Goal: Information Seeking & Learning: Learn about a topic

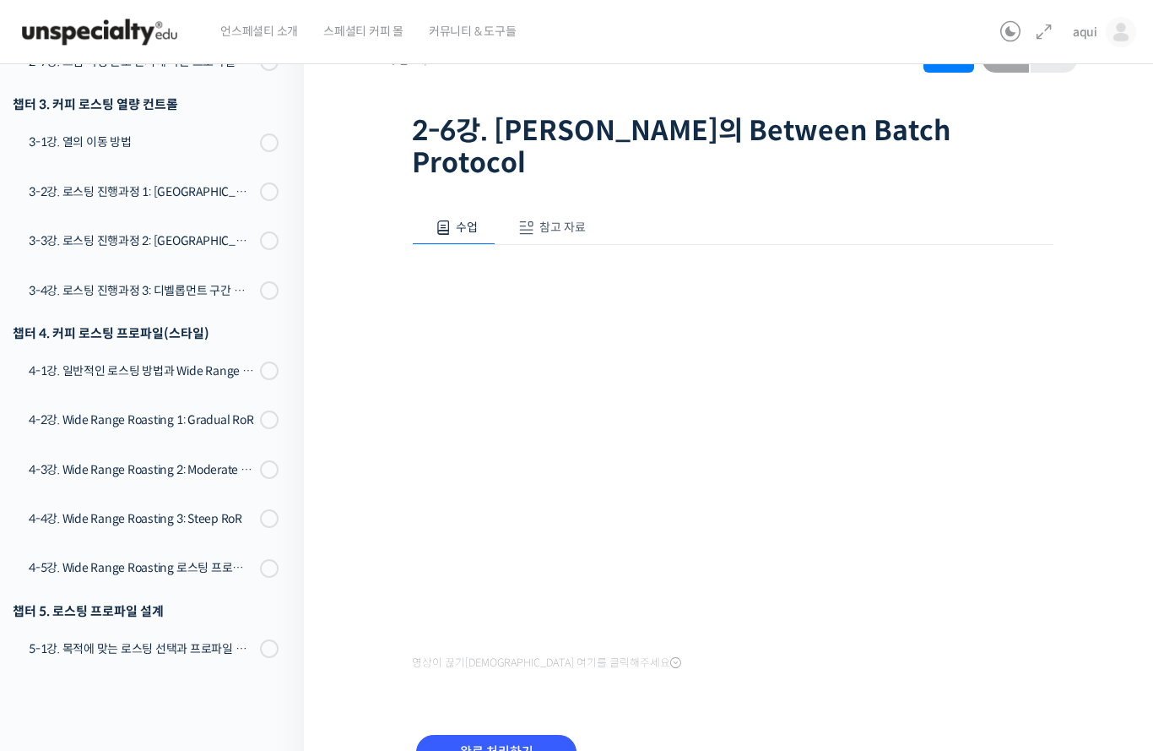
scroll to position [73, 0]
click at [499, 735] on input "완료 처리하기" at bounding box center [496, 752] width 160 height 35
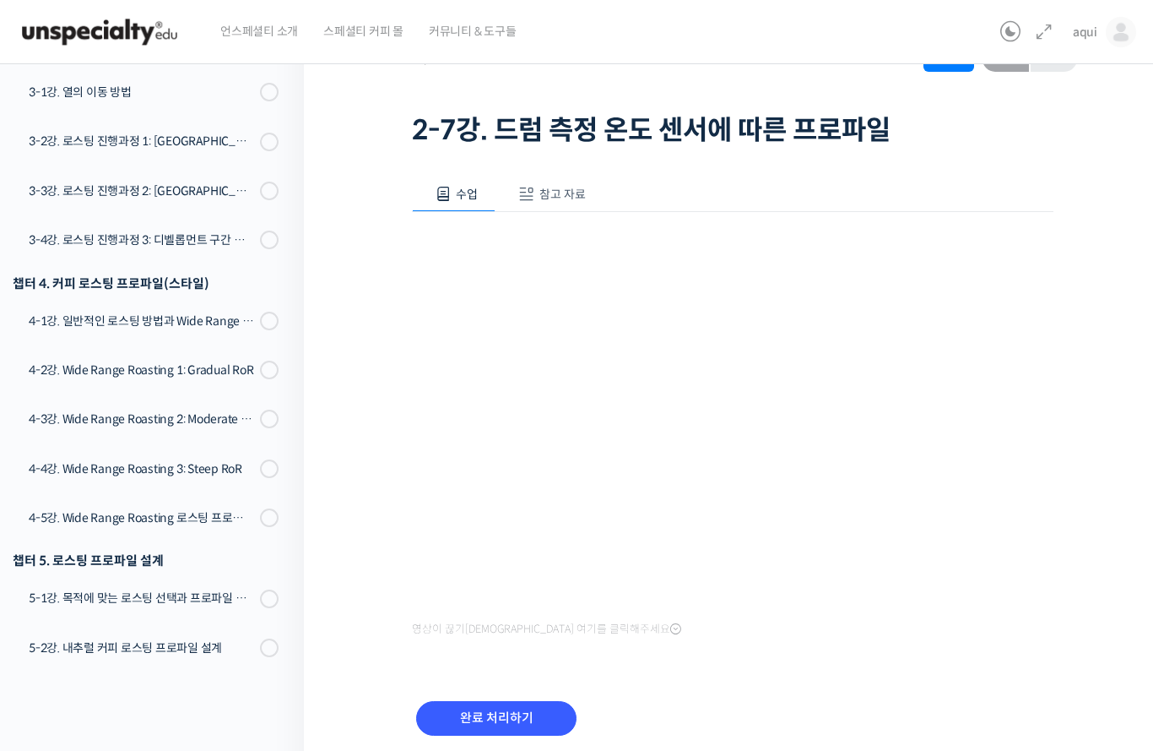
scroll to position [74, 0]
click at [520, 710] on input "완료 처리하기" at bounding box center [496, 719] width 160 height 35
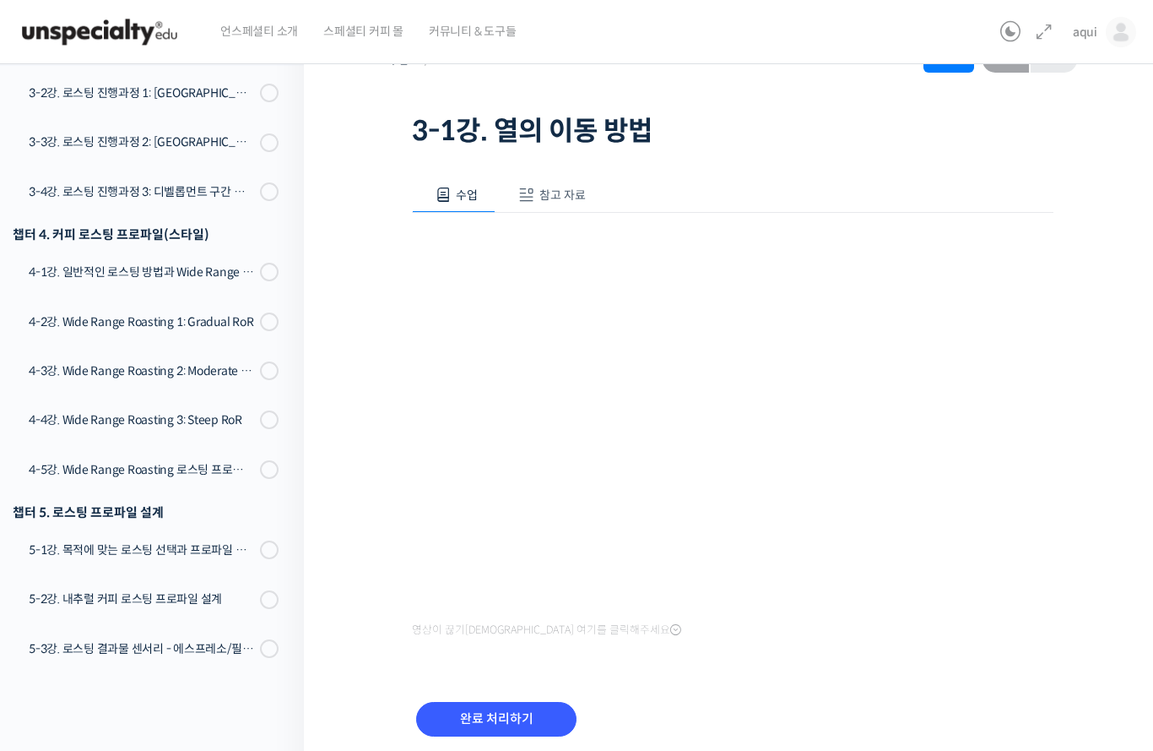
scroll to position [73, 0]
click at [526, 723] on input "완료 처리하기" at bounding box center [496, 719] width 160 height 35
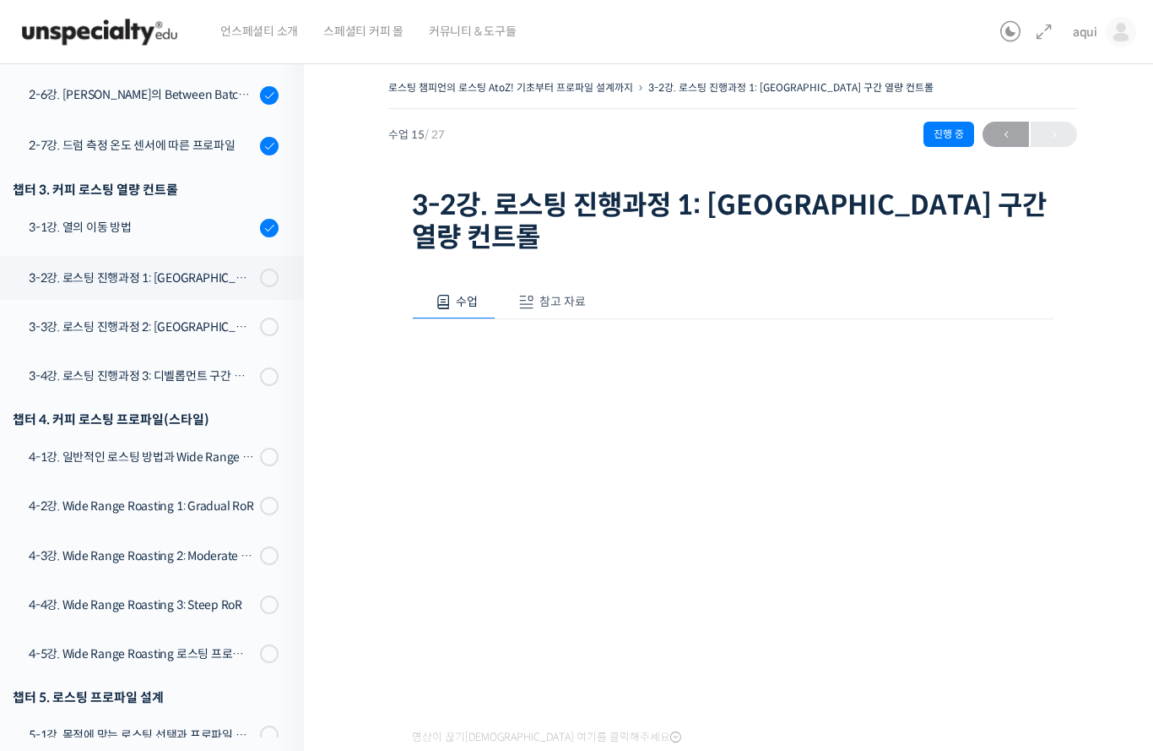
scroll to position [1017, 0]
